Goal: Transaction & Acquisition: Obtain resource

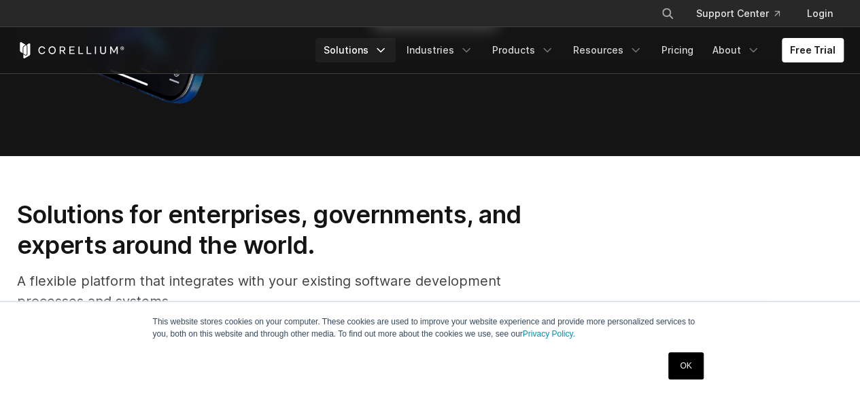
drag, startPoint x: 0, startPoint y: 0, endPoint x: 404, endPoint y: 46, distance: 406.2
click at [395, 46] on link "Solutions" at bounding box center [355, 50] width 80 height 24
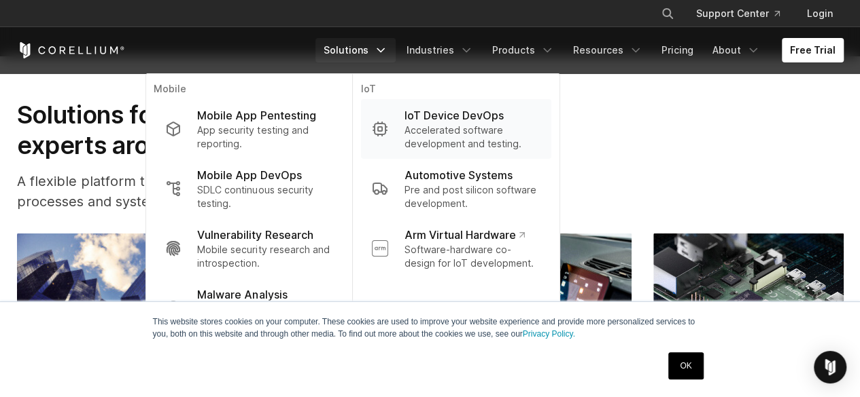
scroll to position [1433, 0]
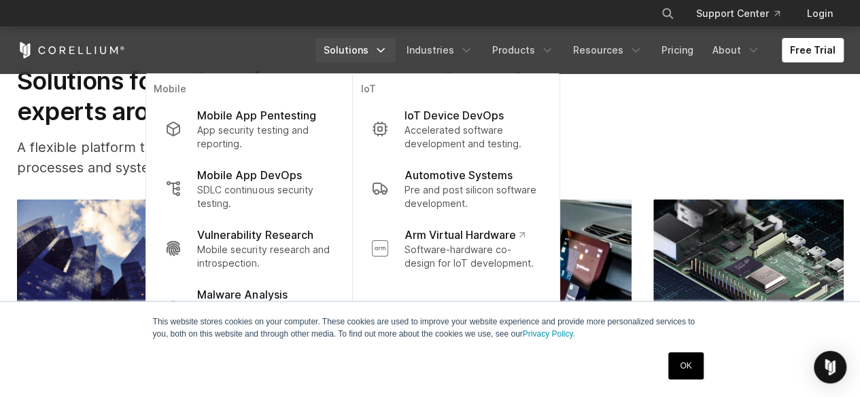
click at [658, 112] on div "Solutions for enterprises, governments, and experts around the world. A flexibl…" at bounding box center [429, 127] width 853 height 123
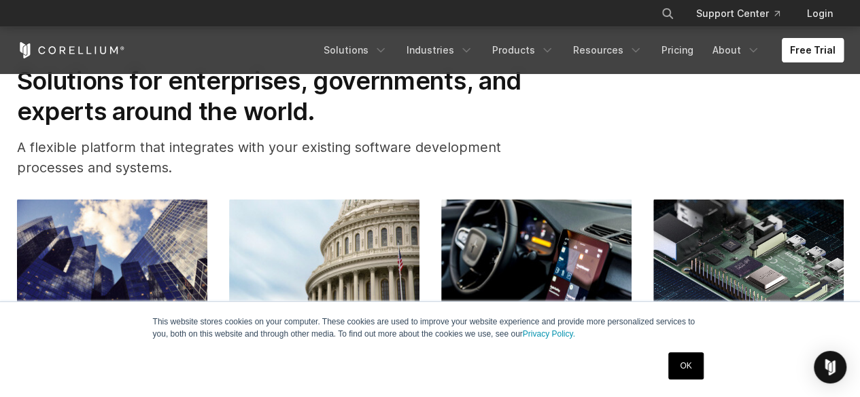
click at [795, 46] on link "Free Trial" at bounding box center [812, 50] width 62 height 24
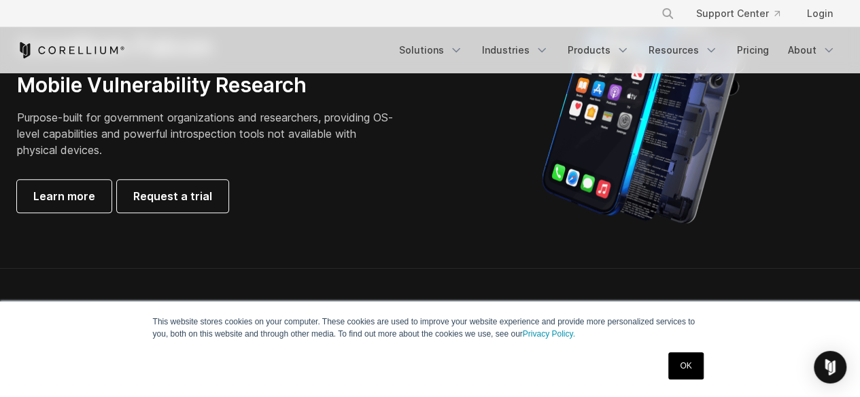
scroll to position [743, 0]
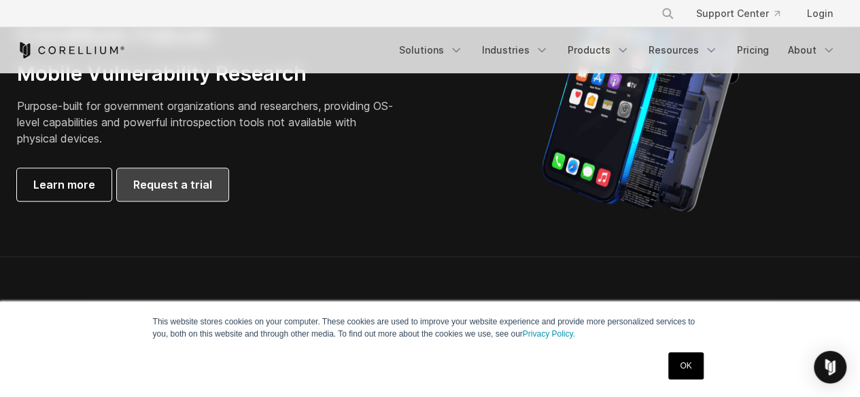
click at [183, 177] on span "Request a trial" at bounding box center [172, 185] width 79 height 16
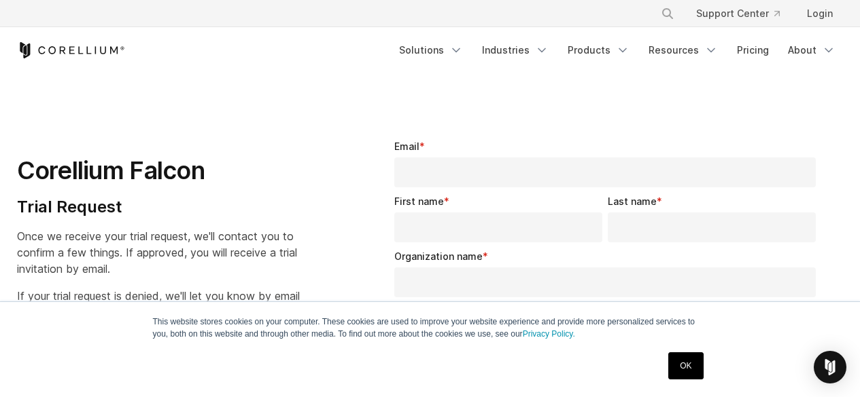
select select "**"
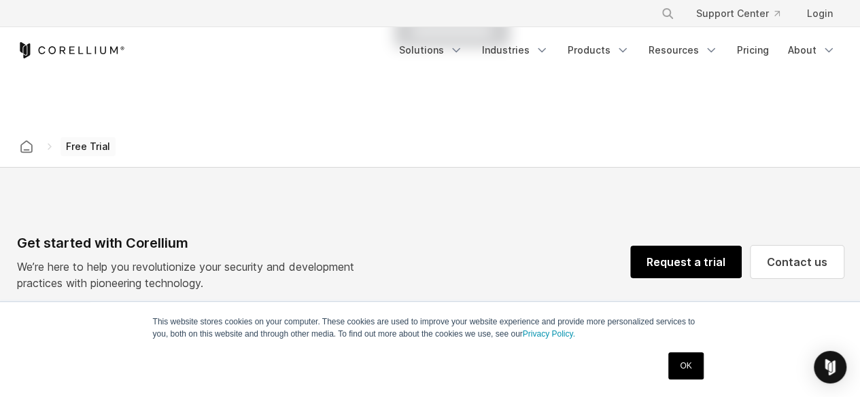
click at [715, 255] on link "Request a trial" at bounding box center [685, 262] width 111 height 33
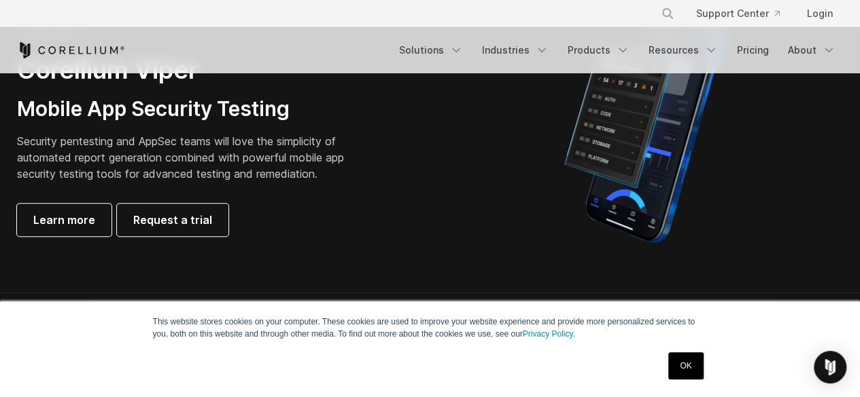
scroll to position [344, 0]
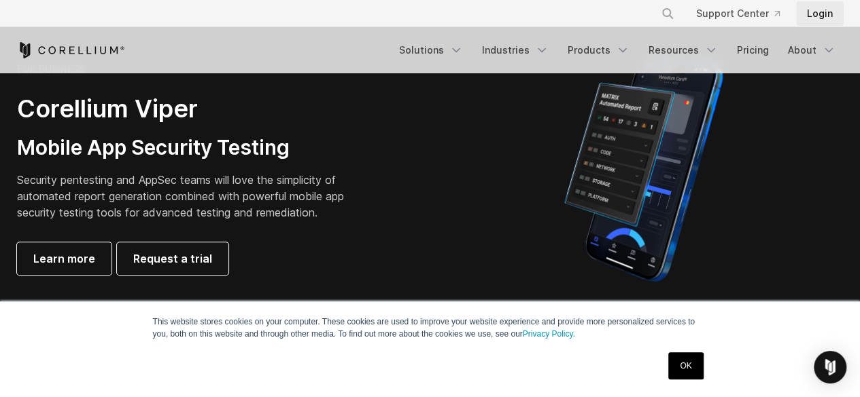
click at [811, 10] on link "Login" at bounding box center [820, 13] width 48 height 24
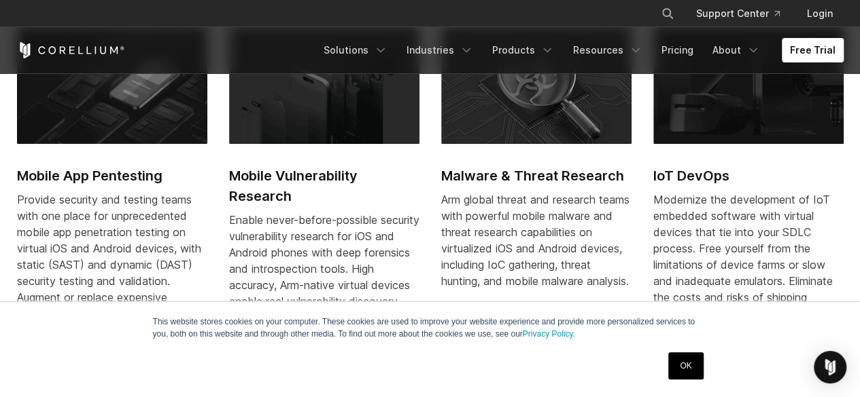
scroll to position [610, 0]
